Goal: Transaction & Acquisition: Purchase product/service

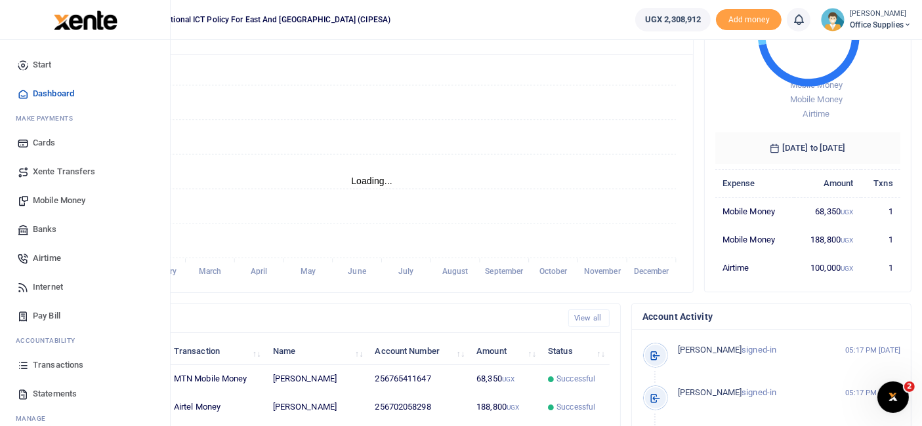
scroll to position [11, 11]
click at [60, 199] on span "Mobile Money" at bounding box center [59, 200] width 52 height 13
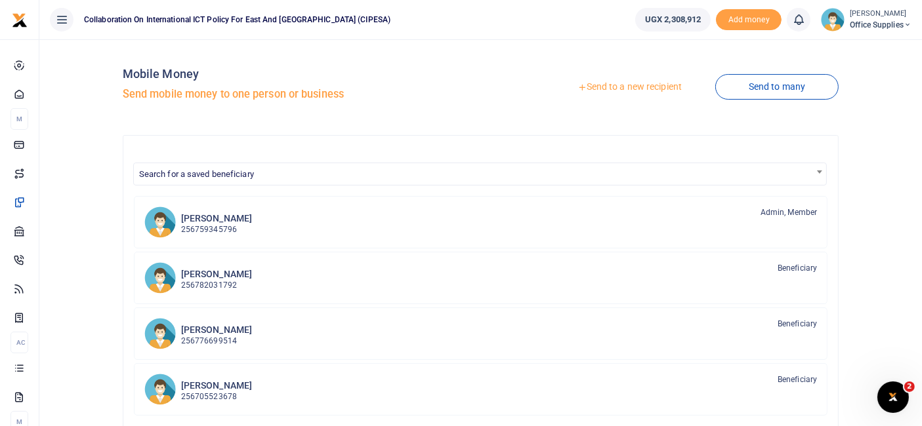
click at [659, 85] on link "Send to a new recipient" at bounding box center [629, 87] width 171 height 24
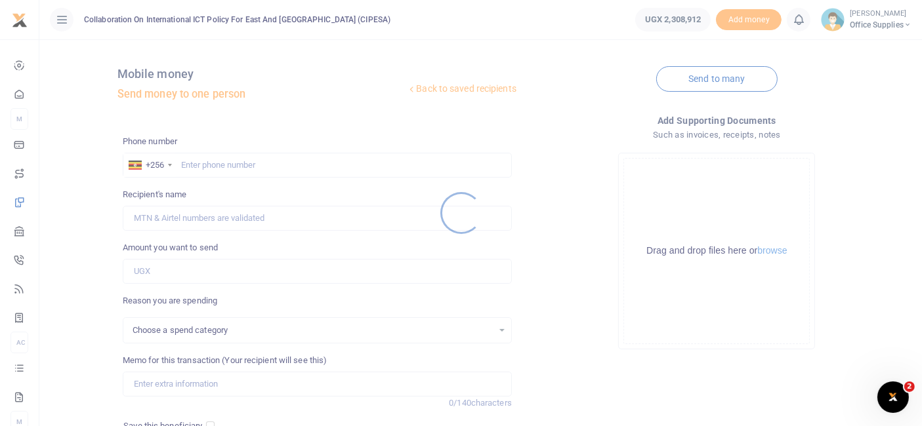
select select
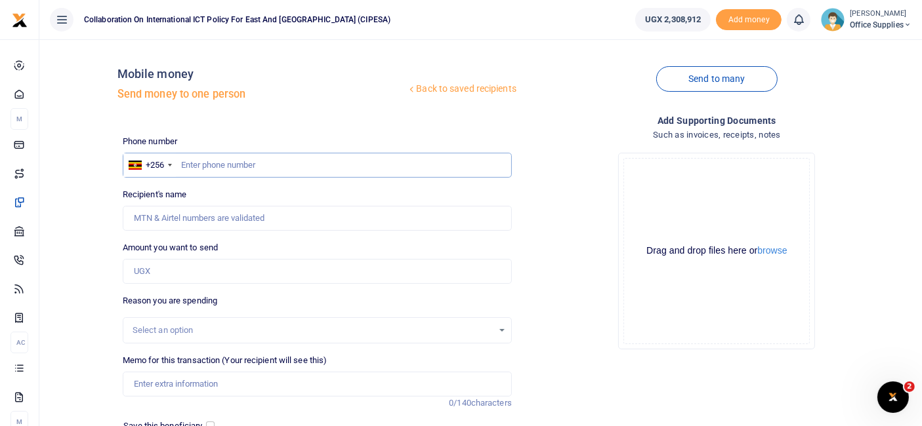
click at [216, 164] on input "text" at bounding box center [317, 165] width 389 height 25
type input "0702058298"
type input "Edrine Wanyama"
type input "0702058298"
click at [161, 268] on input "Amount you want to send" at bounding box center [317, 271] width 389 height 25
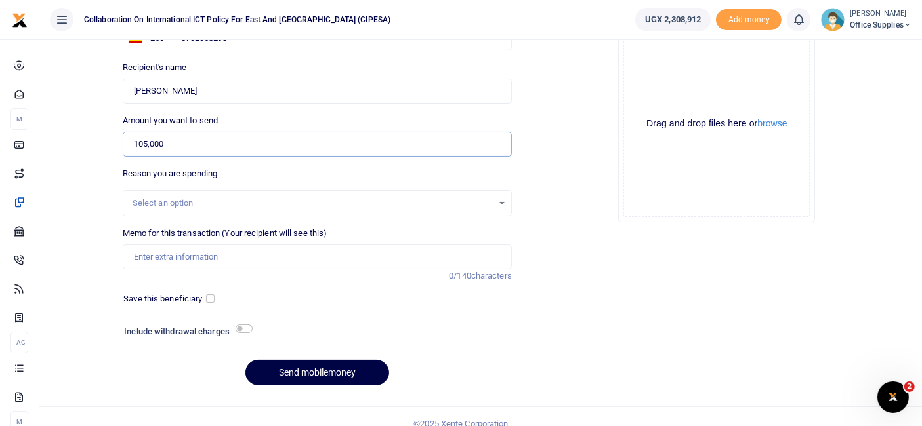
scroll to position [128, 0]
type input "105,000"
click at [491, 196] on div "Select an option" at bounding box center [312, 202] width 360 height 13
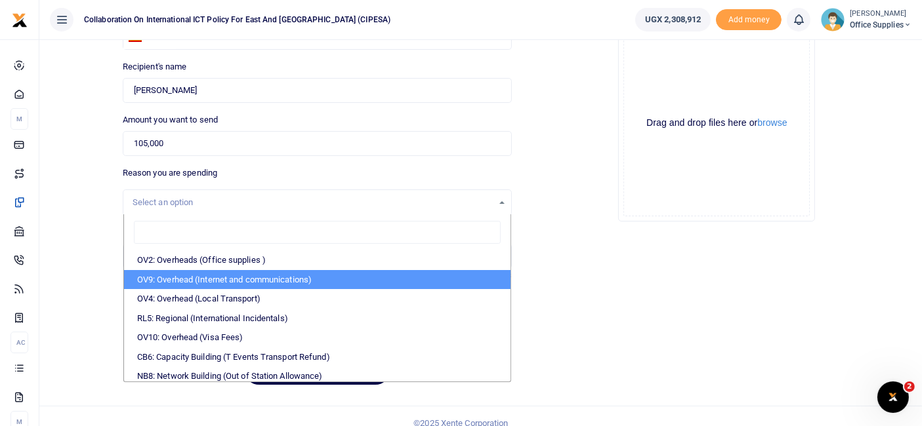
click at [245, 276] on li "OV9: Overhead (Internet and communications)" at bounding box center [317, 280] width 386 height 20
select select "74"
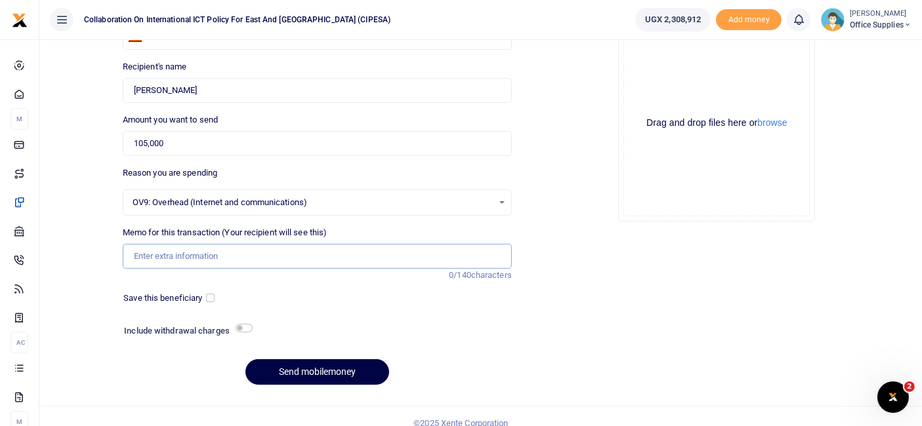
click at [170, 258] on input "Memo for this transaction (Your recipient will see this)" at bounding box center [317, 256] width 389 height 25
type input "Renewal Data Protection Office"
click at [208, 296] on input "checkbox" at bounding box center [210, 298] width 9 height 9
checkbox input "true"
click at [166, 254] on input "Renewal Data Protection Office" at bounding box center [317, 256] width 389 height 25
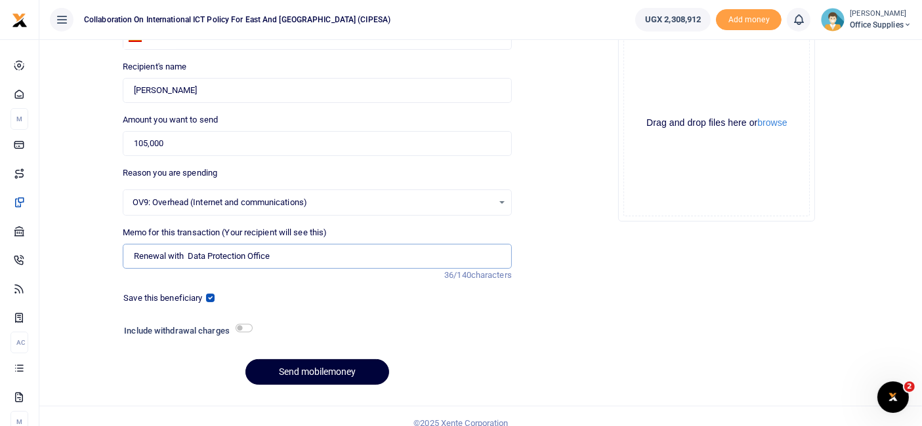
type input "Renewal with Data Protection Office"
click at [305, 367] on button "Send mobilemoney" at bounding box center [317, 372] width 144 height 26
